Goal: Task Accomplishment & Management: Use online tool/utility

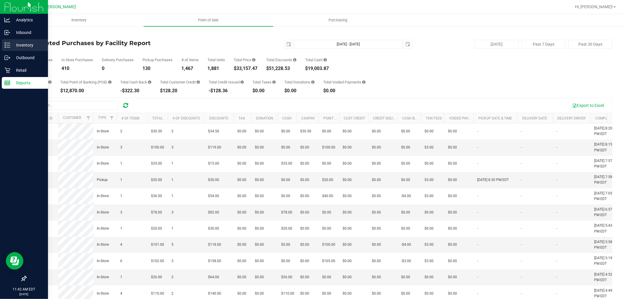
click at [9, 43] on icon at bounding box center [7, 45] width 6 height 6
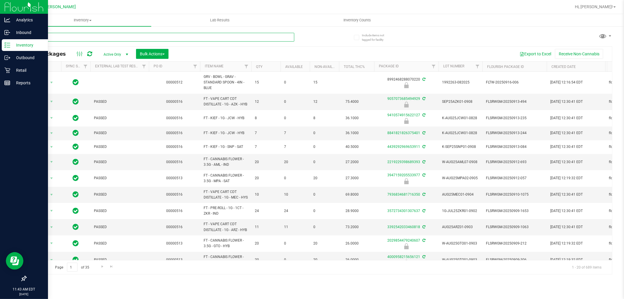
click at [97, 37] on input "text" at bounding box center [160, 37] width 269 height 9
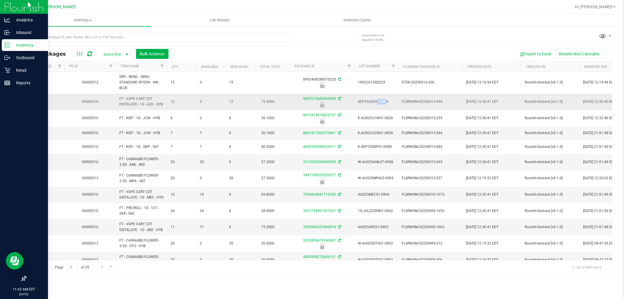
drag, startPoint x: 357, startPoint y: 103, endPoint x: 367, endPoint y: 104, distance: 10.0
click at [367, 104] on td "SEP25AZK01-0908" at bounding box center [376, 102] width 44 height 16
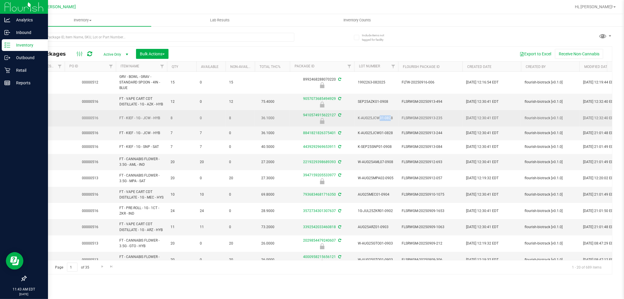
drag, startPoint x: 360, startPoint y: 119, endPoint x: 371, endPoint y: 120, distance: 11.3
click at [371, 120] on span "K-AUG25JCW01-0828" at bounding box center [376, 118] width 37 height 6
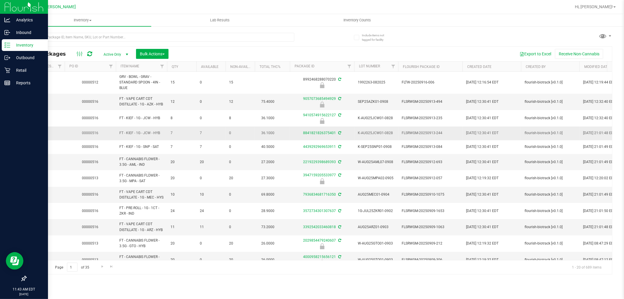
click at [378, 126] on td "K-AUG25JCW01-0828" at bounding box center [376, 133] width 44 height 14
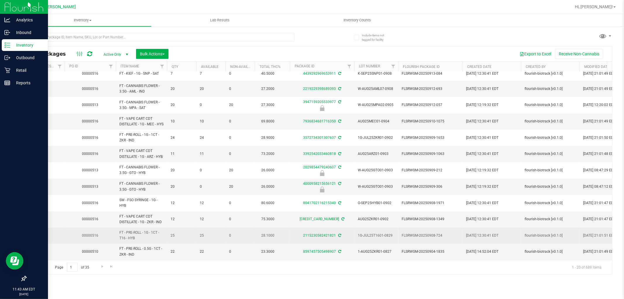
scroll to position [130, 84]
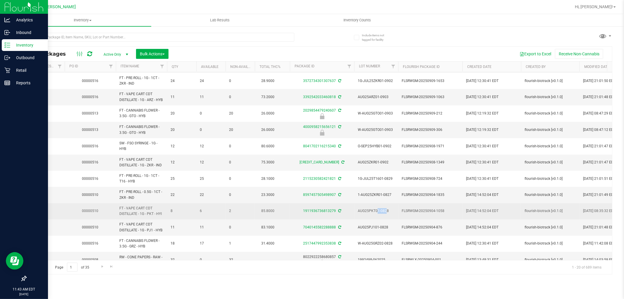
drag, startPoint x: 358, startPoint y: 217, endPoint x: 368, endPoint y: 217, distance: 10.0
click at [368, 214] on span "AUG25PKT01-0828" at bounding box center [376, 211] width 37 height 6
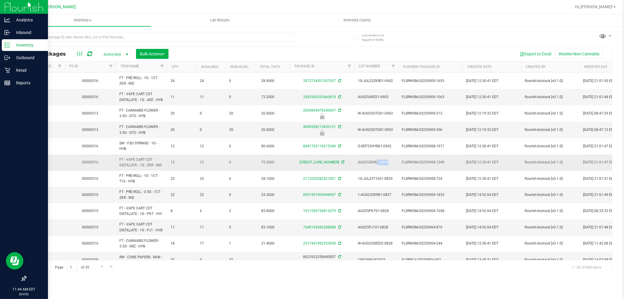
drag, startPoint x: 356, startPoint y: 169, endPoint x: 370, endPoint y: 171, distance: 13.6
click at [370, 171] on td "AUG25ZKR01-0902" at bounding box center [376, 163] width 44 height 16
click at [370, 165] on span "AUG25ZKR01-0902" at bounding box center [376, 163] width 37 height 6
drag, startPoint x: 358, startPoint y: 169, endPoint x: 367, endPoint y: 170, distance: 9.5
click at [367, 165] on span "AUG25ZKR01-0902" at bounding box center [376, 163] width 37 height 6
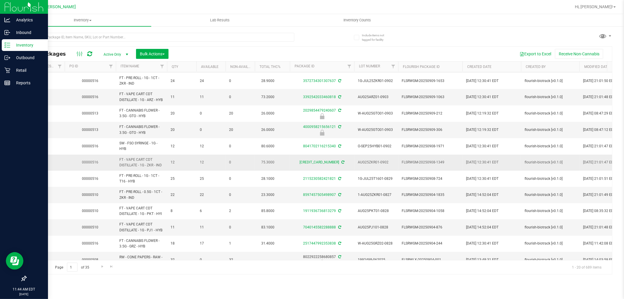
click at [368, 165] on span "AUG25ZKR01-0902" at bounding box center [376, 163] width 37 height 6
click at [135, 35] on input "text" at bounding box center [160, 37] width 269 height 9
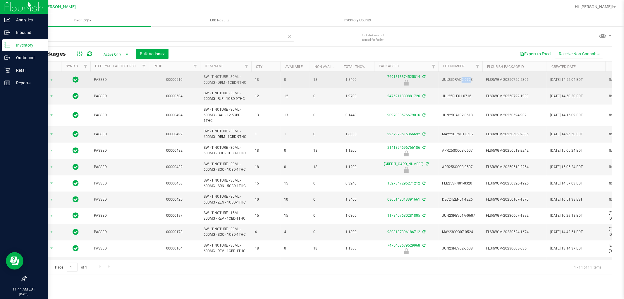
drag, startPoint x: 442, startPoint y: 78, endPoint x: 452, endPoint y: 82, distance: 10.1
click at [452, 82] on td "JUL25DRM02-0723" at bounding box center [461, 80] width 44 height 16
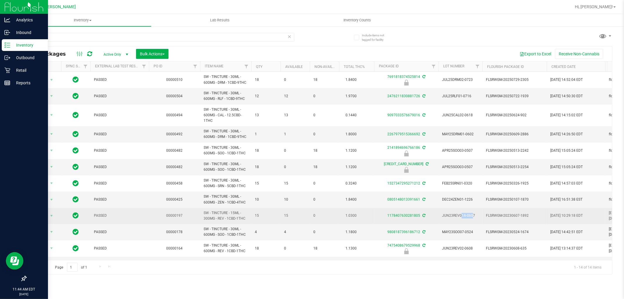
drag, startPoint x: 447, startPoint y: 217, endPoint x: 454, endPoint y: 217, distance: 7.4
click at [454, 217] on td "JUN23REV01A-0607" at bounding box center [461, 216] width 44 height 16
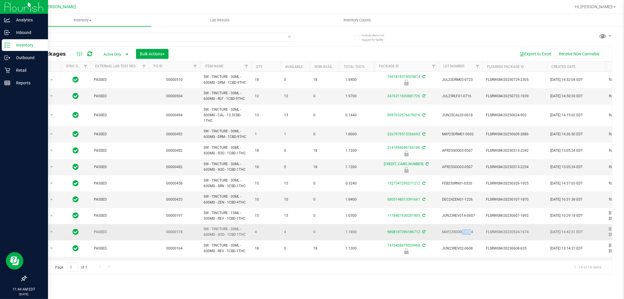
drag, startPoint x: 442, startPoint y: 233, endPoint x: 452, endPoint y: 233, distance: 10.3
click at [452, 233] on span "MAY23SOO07-0524" at bounding box center [460, 232] width 37 height 6
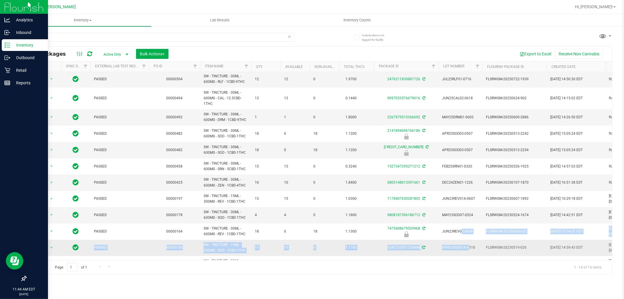
scroll to position [18, 0]
drag, startPoint x: 442, startPoint y: 250, endPoint x: 452, endPoint y: 247, distance: 10.9
click at [452, 247] on tbody "Action Action Edit attributes Global inventory Locate package Package audit log…" at bounding box center [536, 170] width 1020 height 233
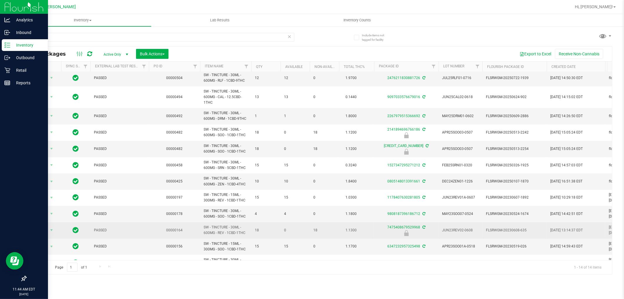
click at [455, 236] on td "JUN23REV02-0608" at bounding box center [461, 230] width 44 height 16
drag, startPoint x: 442, startPoint y: 230, endPoint x: 452, endPoint y: 230, distance: 10.5
click at [452, 230] on span "JUN23REV02-0608" at bounding box center [460, 230] width 37 height 6
click at [455, 235] on td "JUN23REV02-0608" at bounding box center [461, 230] width 44 height 16
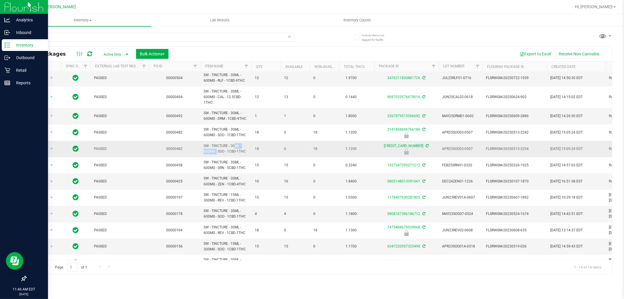
drag, startPoint x: 239, startPoint y: 145, endPoint x: 220, endPoint y: 144, distance: 18.8
click at [220, 144] on span "SW - TINCTURE - 30ML - 600MG - SOO - 1CBD-1THC" at bounding box center [226, 148] width 44 height 11
click at [247, 144] on span "SW - TINCTURE - 30ML - 600MG - SOO - 1CBD-1THC" at bounding box center [226, 148] width 44 height 11
drag, startPoint x: 239, startPoint y: 146, endPoint x: 209, endPoint y: 143, distance: 30.0
click at [209, 143] on span "SW - TINCTURE - 30ML - 600MG - SOO - 1CBD-1THC" at bounding box center [226, 148] width 44 height 11
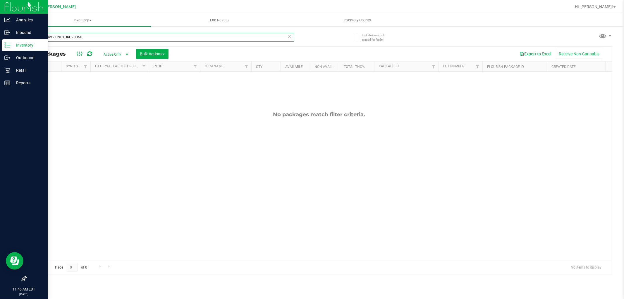
drag, startPoint x: 211, startPoint y: 146, endPoint x: 47, endPoint y: 36, distance: 197.3
type input "SW - TINCTURE - 30ML"
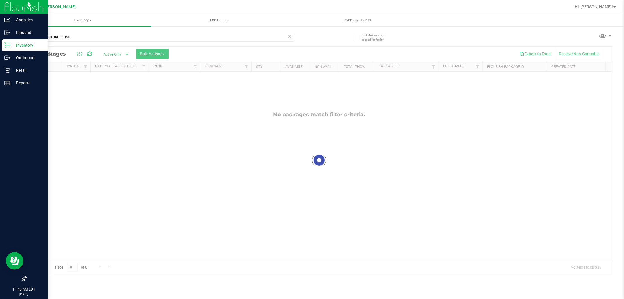
click at [331, 44] on div "SW - TINCTURE - 30ML Loading... All Packages Active Only Active Only Lab Sample…" at bounding box center [319, 150] width 587 height 247
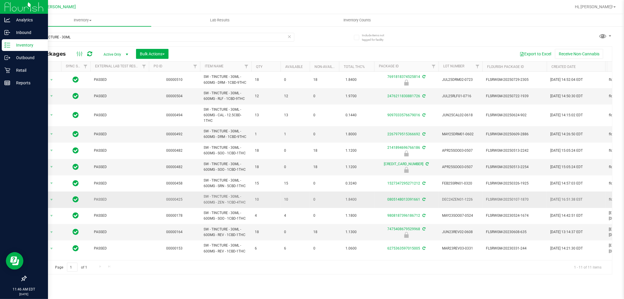
scroll to position [1, 0]
click at [12, 73] on p "Retail" at bounding box center [27, 70] width 35 height 7
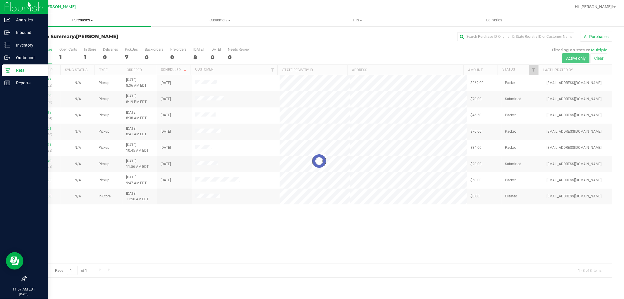
click at [83, 21] on span "Purchases" at bounding box center [82, 20] width 137 height 5
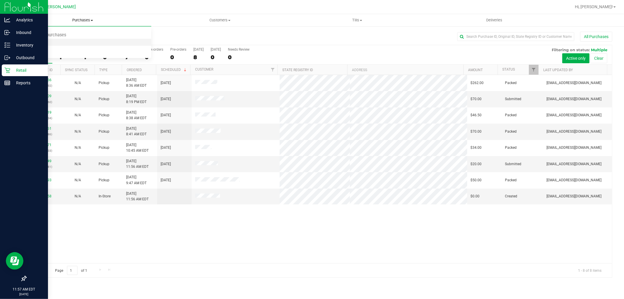
click at [70, 43] on li "Fulfillment" at bounding box center [82, 42] width 137 height 7
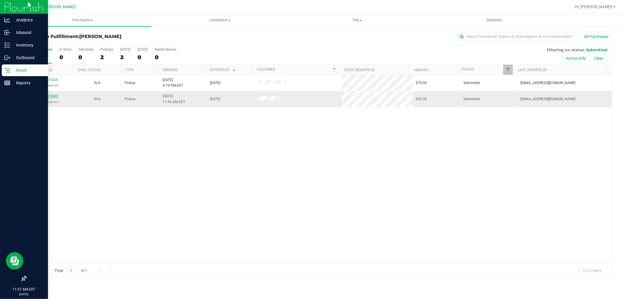
click at [44, 97] on link "11973449" at bounding box center [50, 96] width 16 height 4
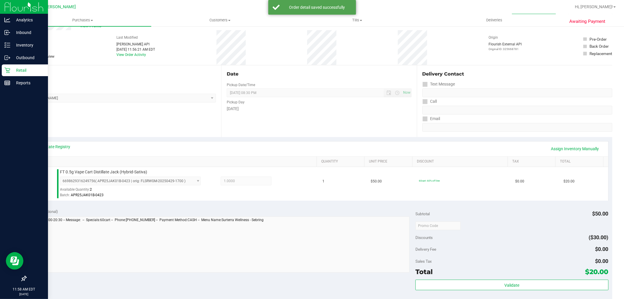
scroll to position [130, 0]
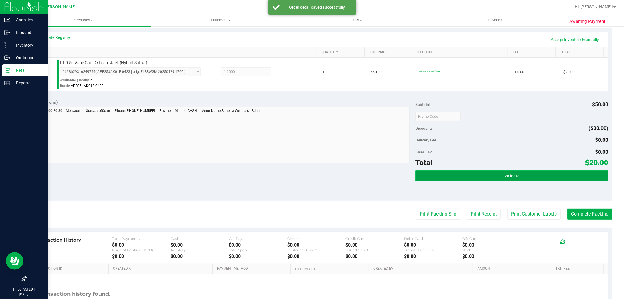
drag, startPoint x: 505, startPoint y: 178, endPoint x: 501, endPoint y: 167, distance: 11.8
click at [505, 177] on span "Validate" at bounding box center [512, 176] width 15 height 5
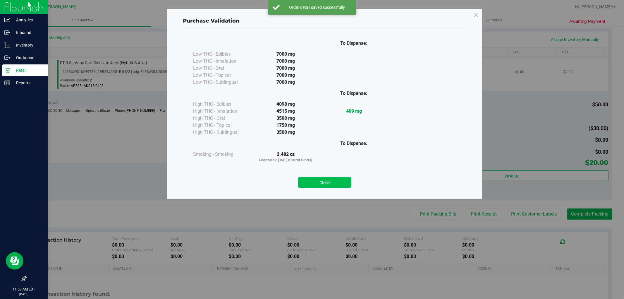
click at [327, 177] on button "Close" at bounding box center [324, 182] width 53 height 11
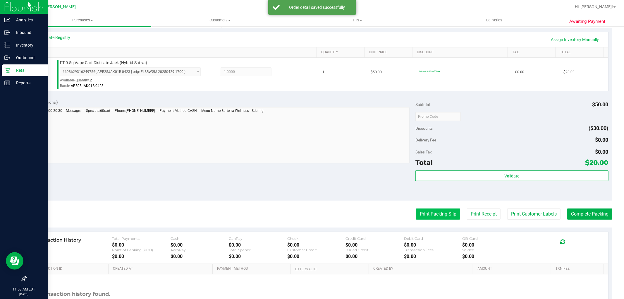
click at [447, 211] on button "Print Packing Slip" at bounding box center [438, 213] width 44 height 11
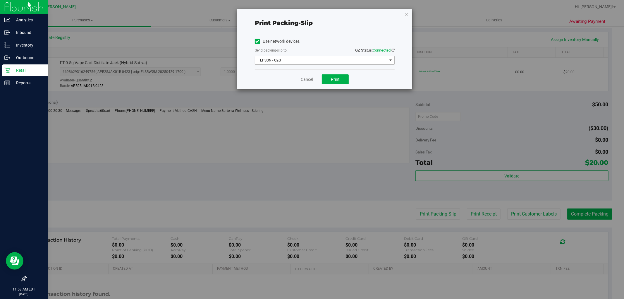
click at [299, 61] on span "EPSON - G2G" at bounding box center [321, 60] width 132 height 8
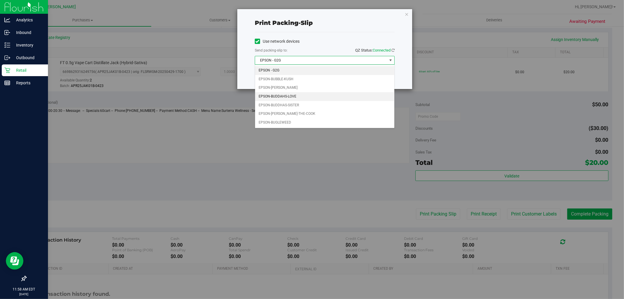
click at [281, 96] on li "EPSON-BUDDAHS-LOVE" at bounding box center [324, 96] width 139 height 9
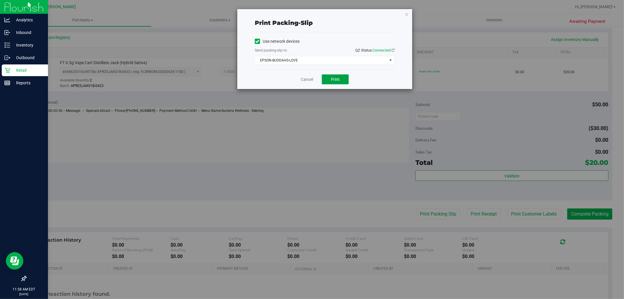
click at [344, 77] on button "Print" at bounding box center [335, 79] width 27 height 10
click at [310, 79] on link "Cancel" at bounding box center [307, 79] width 12 height 6
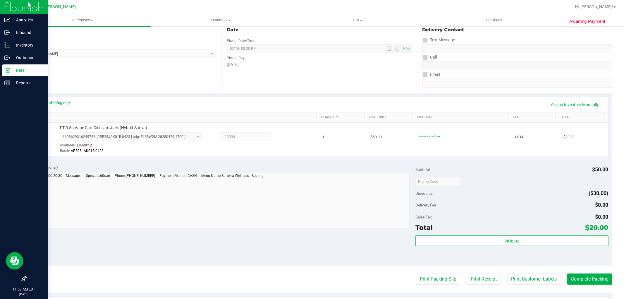
scroll to position [162, 0]
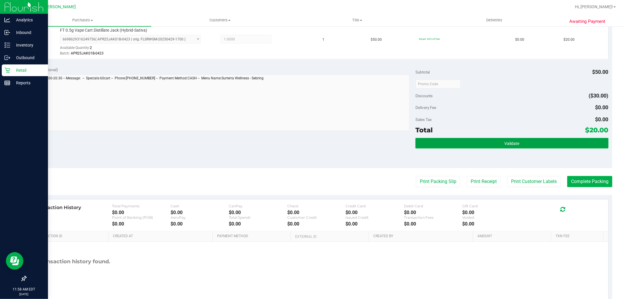
click at [531, 146] on button "Validate" at bounding box center [512, 143] width 193 height 11
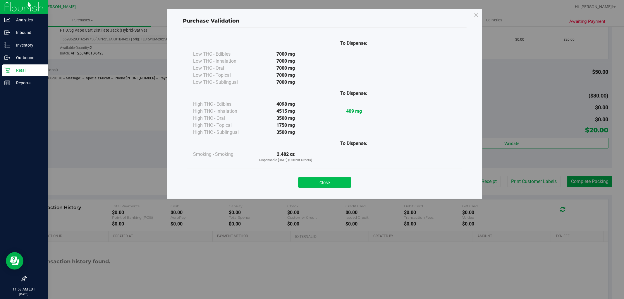
click at [328, 184] on button "Close" at bounding box center [324, 182] width 53 height 11
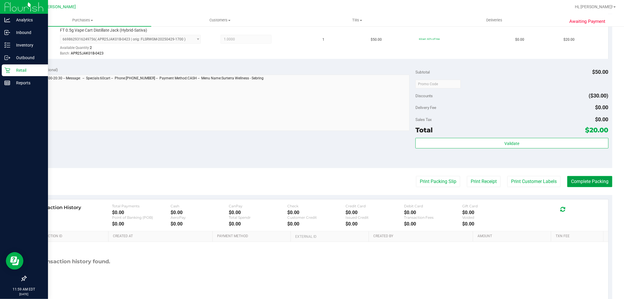
click at [583, 181] on button "Complete Packing" at bounding box center [590, 181] width 45 height 11
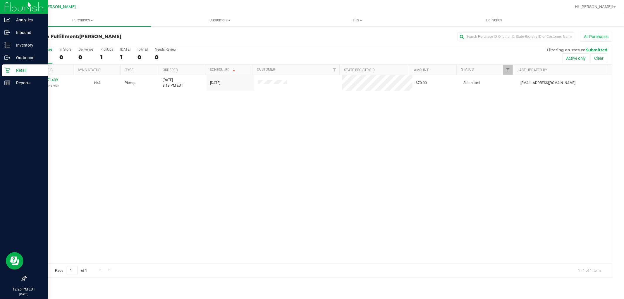
click at [15, 68] on p "Retail" at bounding box center [27, 70] width 35 height 7
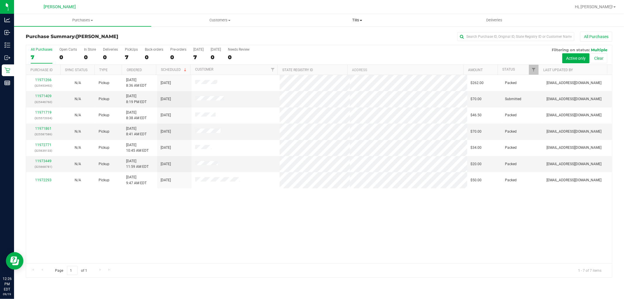
click at [360, 18] on span "Tills" at bounding box center [357, 20] width 137 height 5
click at [324, 34] on span "Manage tills" at bounding box center [309, 35] width 40 height 5
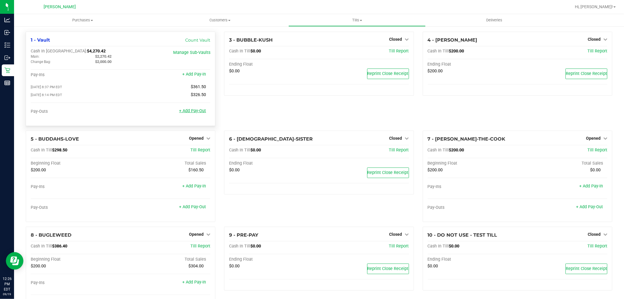
click at [189, 112] on link "+ Add Pay-Out" at bounding box center [192, 110] width 27 height 5
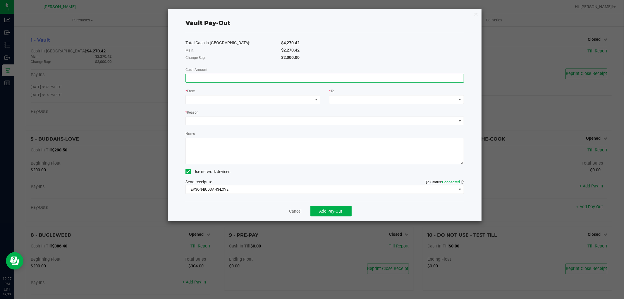
click at [239, 80] on input at bounding box center [325, 78] width 278 height 8
click at [210, 78] on input at bounding box center [325, 78] width 278 height 8
type input "$1,092.32"
click at [200, 98] on span at bounding box center [249, 99] width 127 height 8
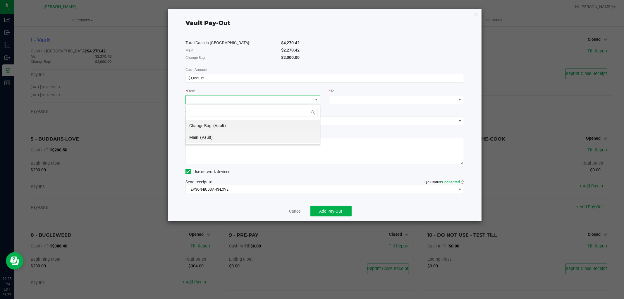
scroll to position [9, 135]
click at [201, 136] on span "(Vault)" at bounding box center [206, 137] width 13 height 5
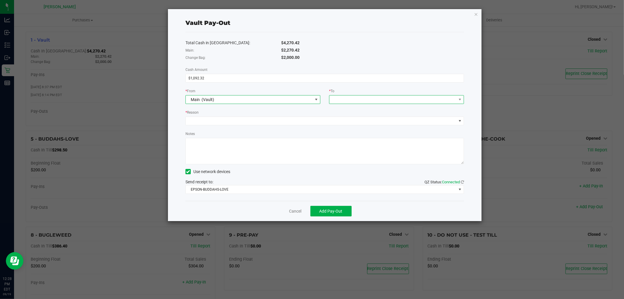
click at [364, 98] on span at bounding box center [393, 99] width 127 height 8
click at [356, 172] on span "Empyreal Transfer" at bounding box center [349, 172] width 33 height 5
click at [244, 127] on div "Total Cash in Vault: $4,270.42 Main: $2,270.42 Change Bag: $2,000.00 Cash Amoun…" at bounding box center [325, 116] width 279 height 169
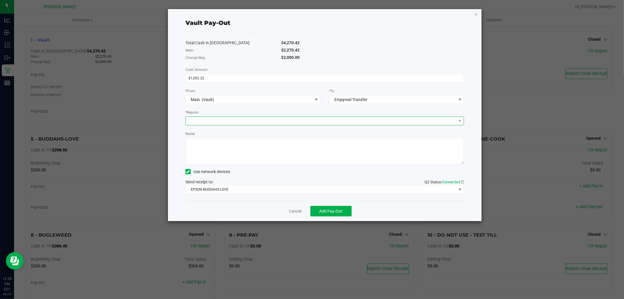
click at [241, 120] on span at bounding box center [321, 121] width 271 height 8
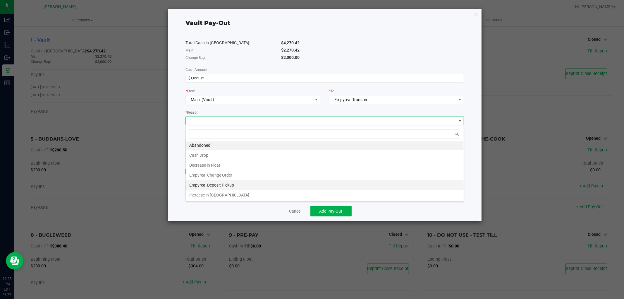
scroll to position [1, 0]
click at [197, 184] on li "Empyreal Deposit Pickup" at bounding box center [325, 185] width 278 height 10
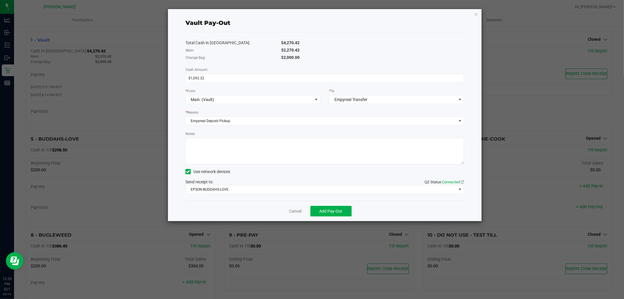
click at [253, 154] on textarea "Notes" at bounding box center [325, 151] width 279 height 26
click at [254, 173] on div "Use network devices" at bounding box center [325, 171] width 279 height 9
click at [196, 145] on textarea "Notes" at bounding box center [325, 151] width 279 height 26
type textarea "Pick Up [DATE]"
click at [341, 210] on span "Add Pay-Out" at bounding box center [331, 211] width 23 height 5
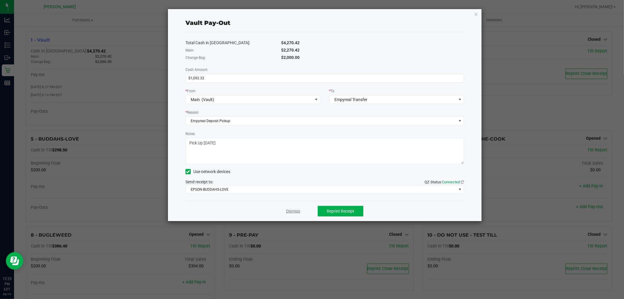
click at [293, 212] on link "Dismiss" at bounding box center [293, 211] width 14 height 6
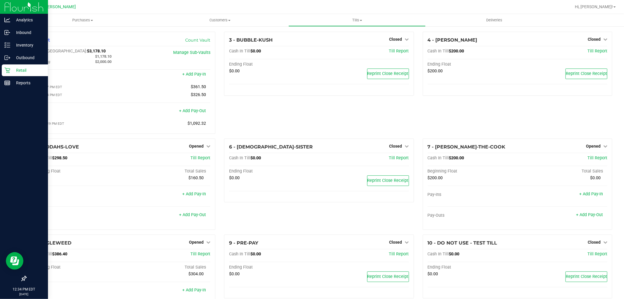
click at [6, 72] on icon at bounding box center [7, 70] width 6 height 6
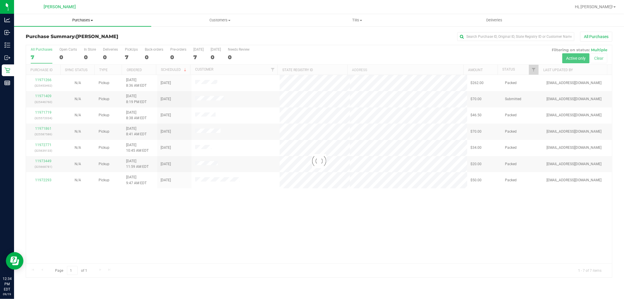
click at [85, 18] on span "Purchases" at bounding box center [82, 20] width 137 height 5
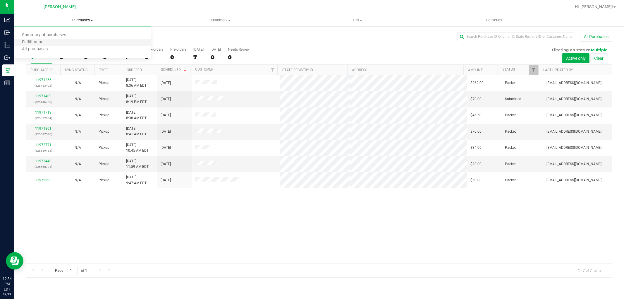
click at [71, 42] on li "Fulfillment" at bounding box center [82, 42] width 137 height 7
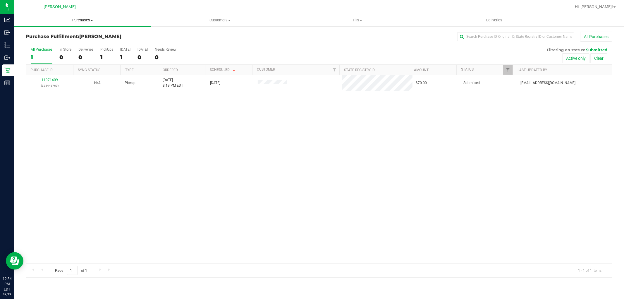
click at [90, 21] on span "Purchases" at bounding box center [82, 20] width 137 height 5
click at [46, 37] on span "Summary of purchases" at bounding box center [44, 35] width 60 height 5
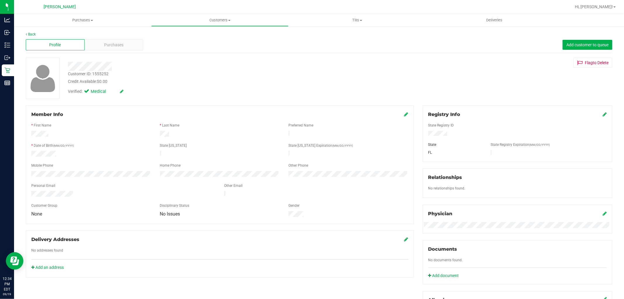
scroll to position [124, 0]
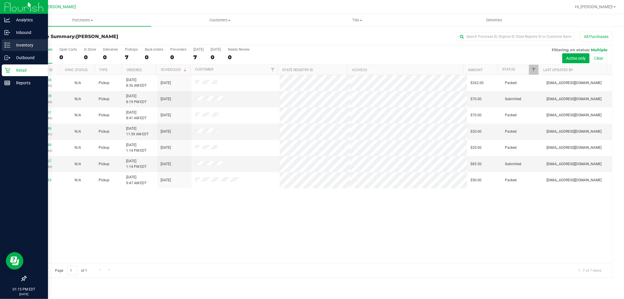
click at [14, 43] on p "Inventory" at bounding box center [27, 45] width 35 height 7
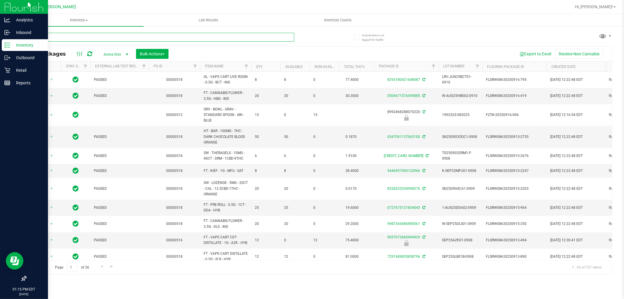
click at [139, 38] on input "text" at bounding box center [160, 37] width 269 height 9
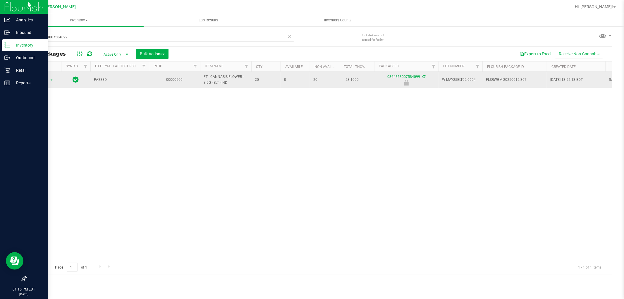
click at [213, 83] on span "FT - CANNABIS FLOWER - 3.5G - BLT - IND" at bounding box center [226, 79] width 44 height 11
copy tr "FT - CANNABIS FLOWER - 3.5G - BLT - IND"
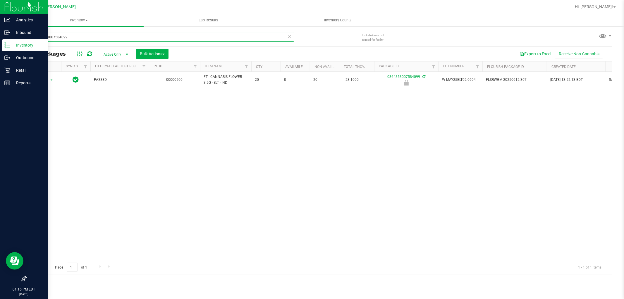
click at [41, 35] on input "0364853007584099" at bounding box center [160, 37] width 269 height 9
paste input "FT - CANNABIS FLOWER - 3.5G - BLT - IND"
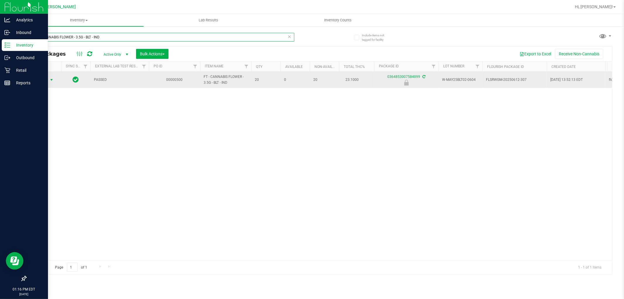
type input "FT - CANNABIS FLOWER - 3.5G - BLT - IND"
click at [50, 79] on span "select" at bounding box center [51, 80] width 5 height 5
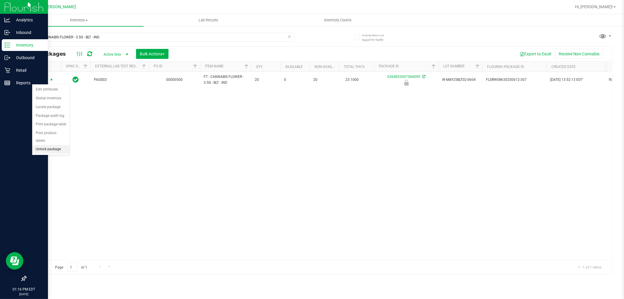
click at [45, 152] on li "Unlock package" at bounding box center [50, 149] width 37 height 9
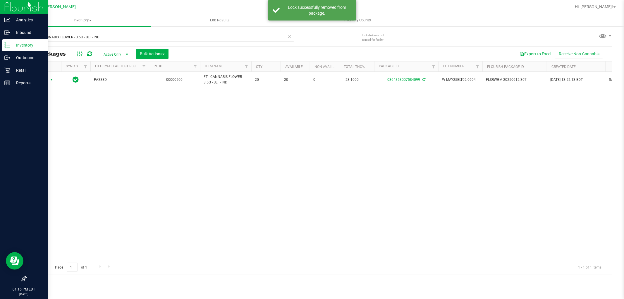
click at [52, 80] on span "select" at bounding box center [51, 79] width 5 height 5
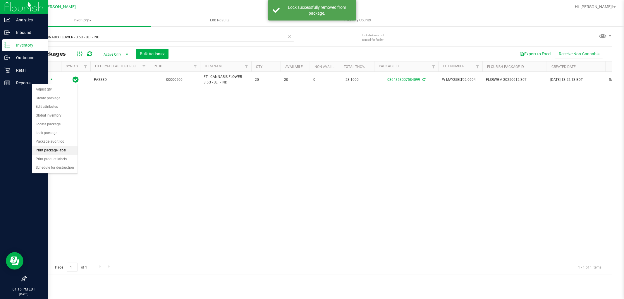
click at [40, 152] on li "Print package label" at bounding box center [54, 150] width 45 height 9
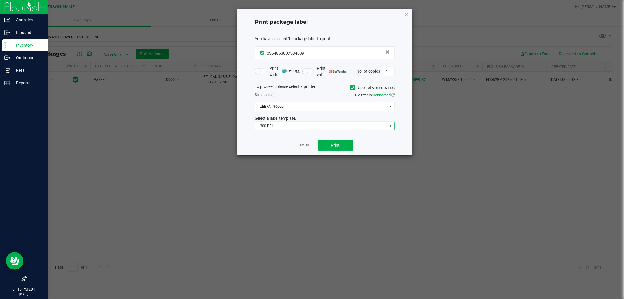
click at [331, 128] on span "300 DPI" at bounding box center [321, 126] width 132 height 8
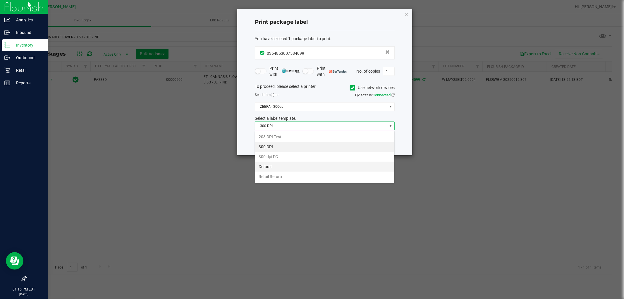
scroll to position [9, 140]
click at [283, 175] on li "Retail Return" at bounding box center [324, 177] width 139 height 10
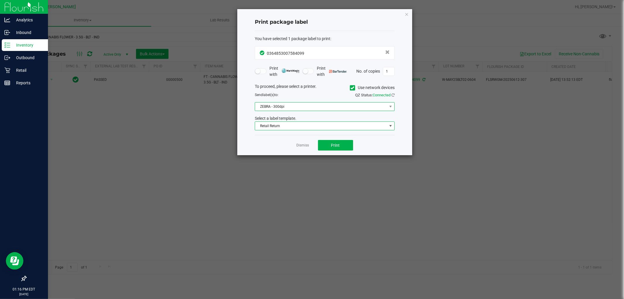
click at [318, 102] on span "ZEBRA - 300dpi" at bounding box center [325, 106] width 140 height 9
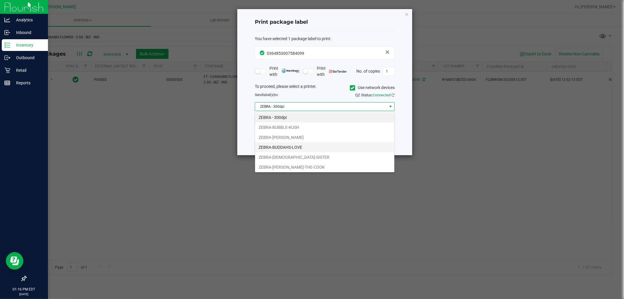
click at [289, 146] on li "ZEBRA-BUDDAHS-LOVE" at bounding box center [324, 147] width 139 height 10
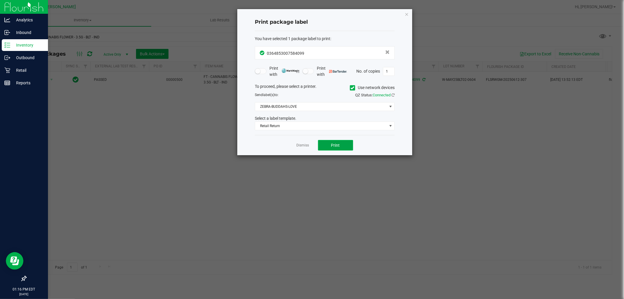
click at [345, 145] on button "Print" at bounding box center [335, 145] width 35 height 11
click at [301, 144] on link "Dismiss" at bounding box center [303, 145] width 13 height 5
